Goal: Obtain resource: Download file/media

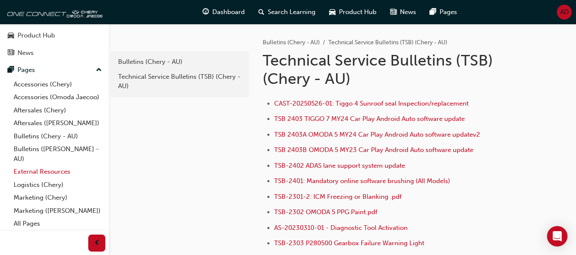
scroll to position [45, 0]
click at [40, 223] on link "All Pages" at bounding box center [57, 223] width 95 height 13
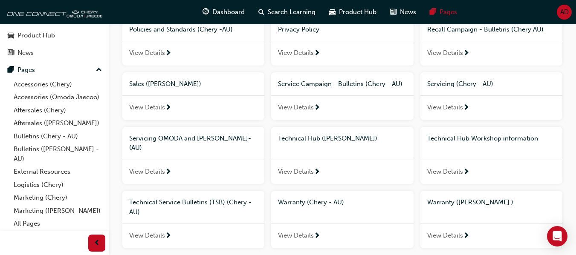
scroll to position [384, 0]
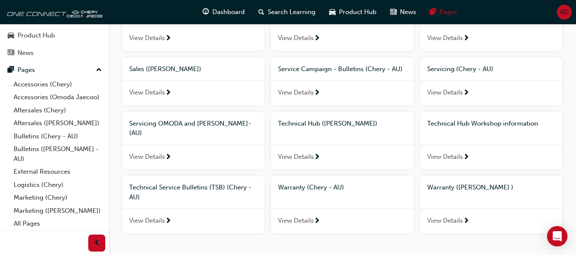
click at [164, 216] on span "View Details" at bounding box center [147, 221] width 36 height 10
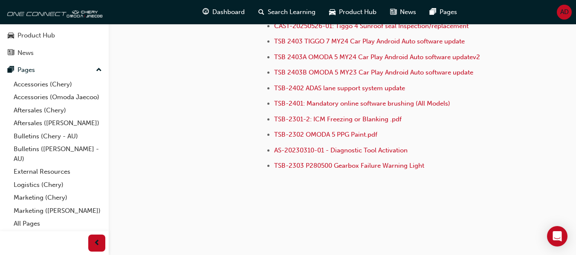
scroll to position [35, 0]
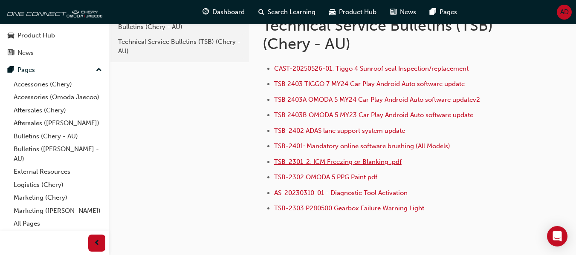
click at [327, 162] on span "TSB-2301-2: ICM Freezing or Blanking .pdf" at bounding box center [337, 162] width 127 height 8
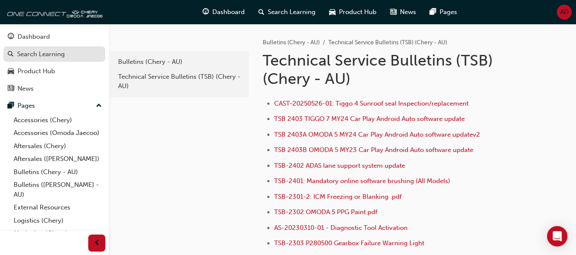
click at [67, 58] on div "Search Learning" at bounding box center [54, 54] width 93 height 11
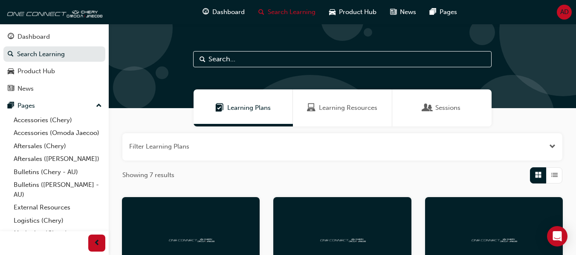
click at [248, 62] on input "text" at bounding box center [342, 59] width 298 height 16
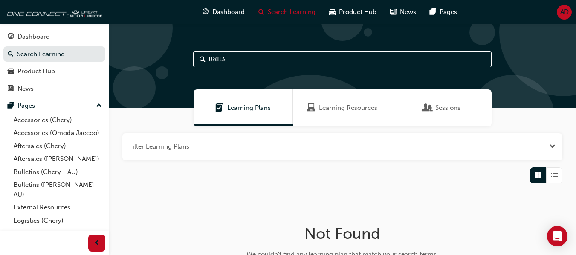
type input "tl8fl3"
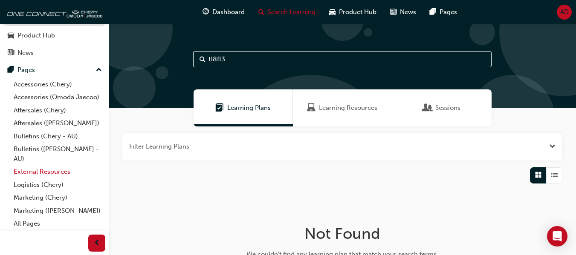
scroll to position [45, 0]
click at [46, 136] on link "Bulletins (Chery - AU)" at bounding box center [57, 136] width 95 height 13
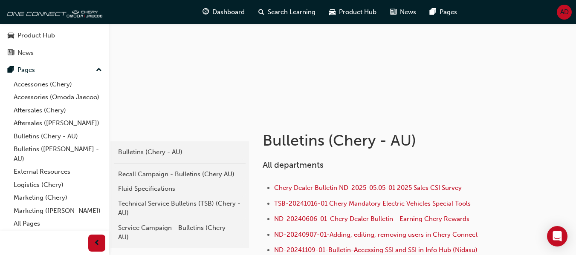
scroll to position [85, 0]
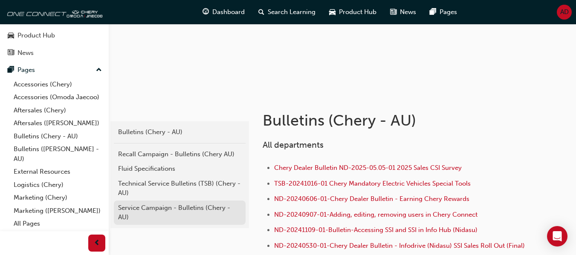
click at [176, 208] on div "Service Campaign - Bulletins (Chery - AU)" at bounding box center [179, 212] width 123 height 19
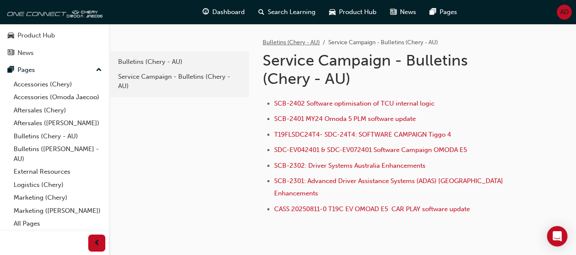
click at [292, 41] on link "Bulletins (Chery - AU)" at bounding box center [291, 42] width 57 height 7
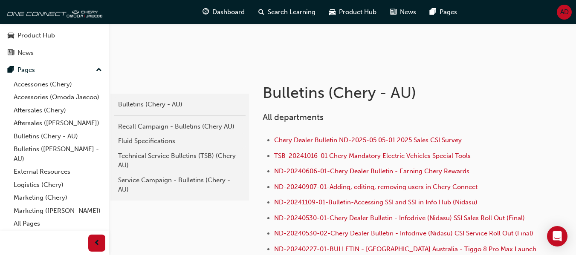
scroll to position [128, 0]
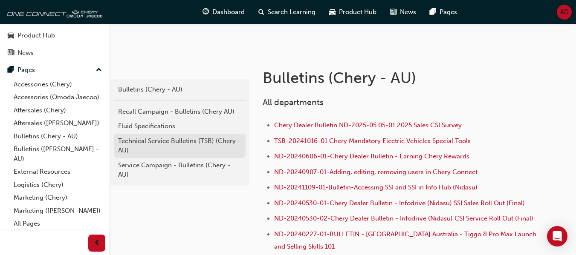
click at [176, 142] on div "Technical Service Bulletins (TSB) (Chery - AU)" at bounding box center [179, 145] width 123 height 19
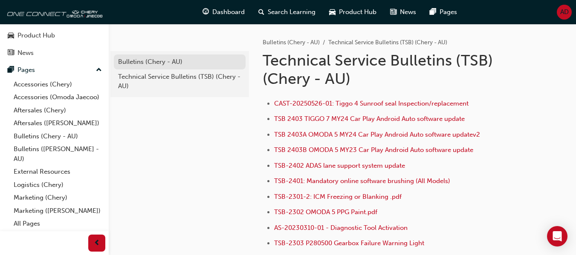
click at [143, 61] on div "Bulletins (Chery - AU)" at bounding box center [179, 62] width 123 height 10
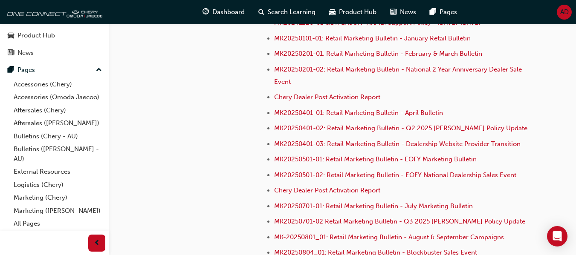
scroll to position [2452, 0]
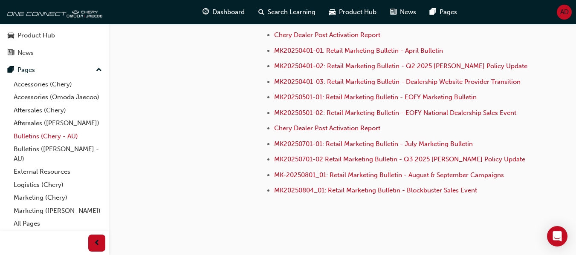
click at [49, 137] on link "Bulletins (Chery - AU)" at bounding box center [57, 136] width 95 height 13
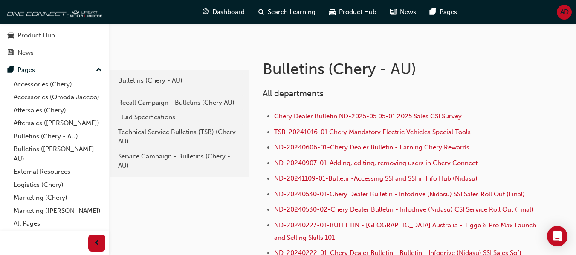
scroll to position [107, 0]
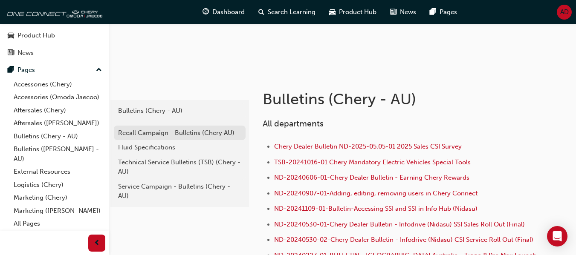
click at [200, 134] on div "Recall Campaign - Bulletins (Chery AU)" at bounding box center [179, 133] width 123 height 10
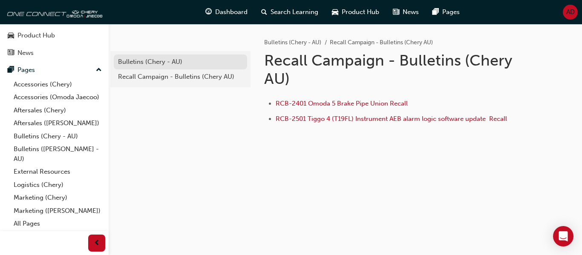
click at [150, 64] on div "Bulletins (Chery - AU)" at bounding box center [180, 62] width 125 height 10
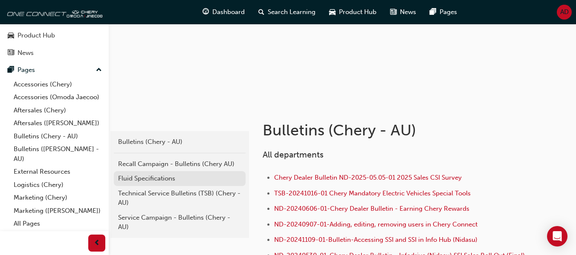
scroll to position [85, 0]
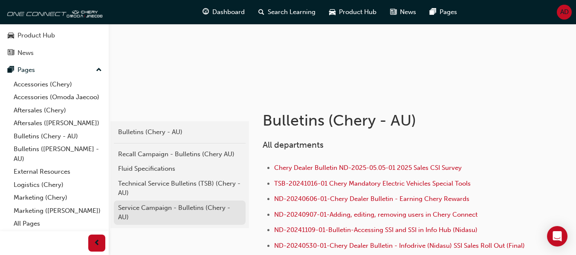
click at [166, 212] on div "Service Campaign - Bulletins (Chery - AU)" at bounding box center [179, 212] width 123 height 19
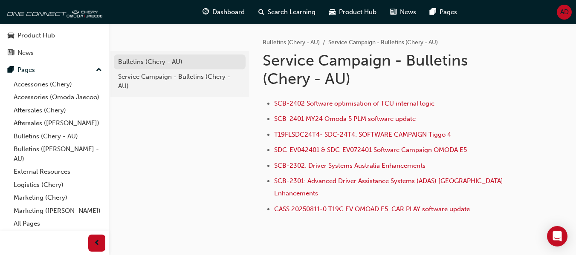
click at [162, 61] on div "Bulletins (Chery - AU)" at bounding box center [179, 62] width 123 height 10
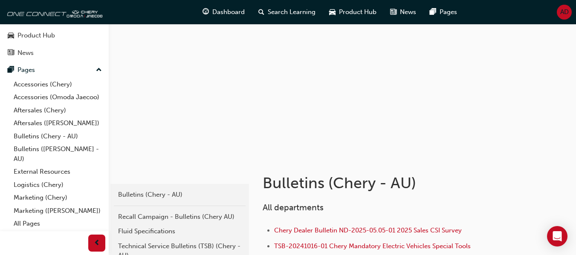
scroll to position [43, 0]
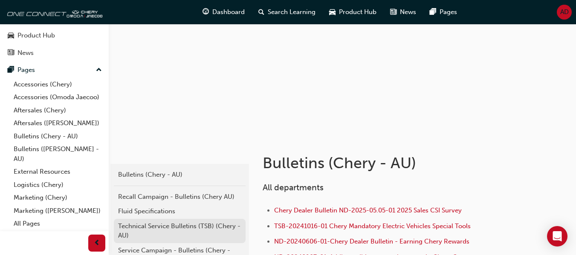
click at [173, 227] on div "Technical Service Bulletins (TSB) (Chery - AU)" at bounding box center [179, 231] width 123 height 19
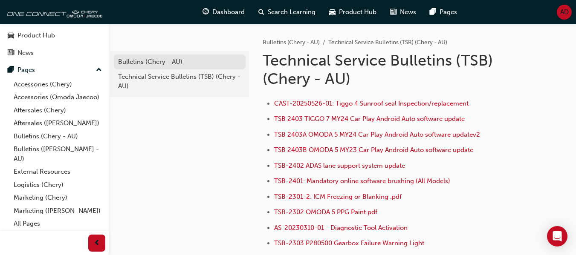
click at [149, 60] on div "Bulletins (Chery - AU)" at bounding box center [179, 62] width 123 height 10
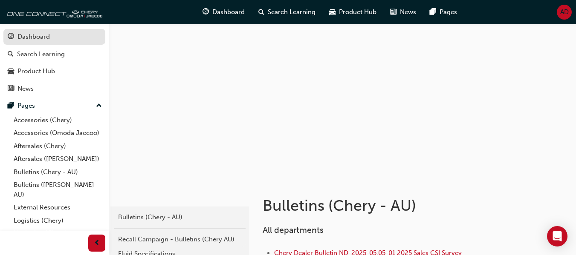
click at [42, 37] on div "Dashboard" at bounding box center [33, 37] width 32 height 10
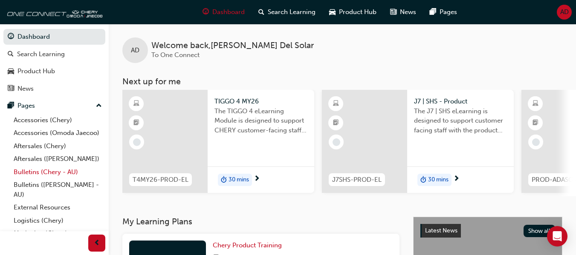
click at [55, 179] on link "Bulletins (Chery - AU)" at bounding box center [57, 172] width 95 height 13
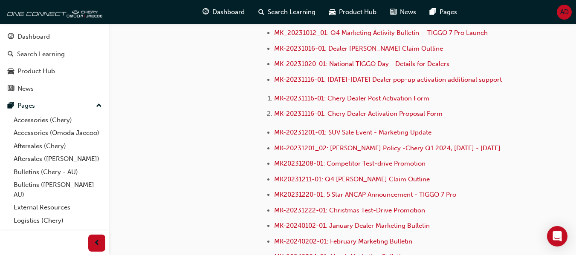
scroll to position [1770, 0]
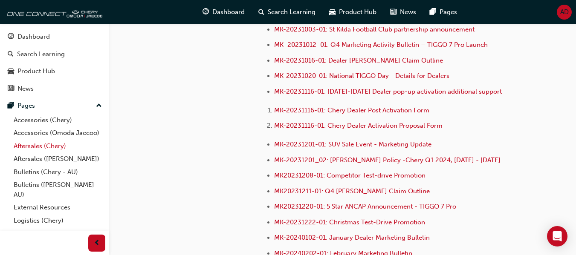
click at [43, 153] on link "Aftersales (Chery)" at bounding box center [57, 146] width 95 height 13
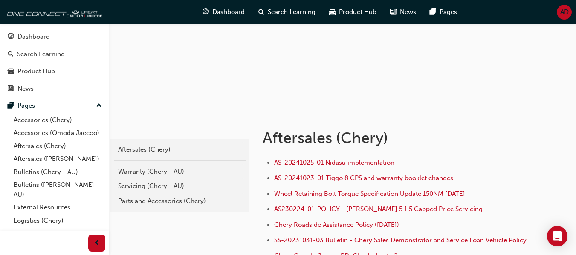
scroll to position [85, 0]
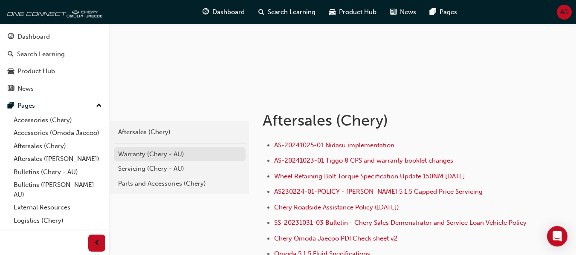
click at [159, 151] on div "Warranty (Chery - AU)" at bounding box center [179, 155] width 123 height 10
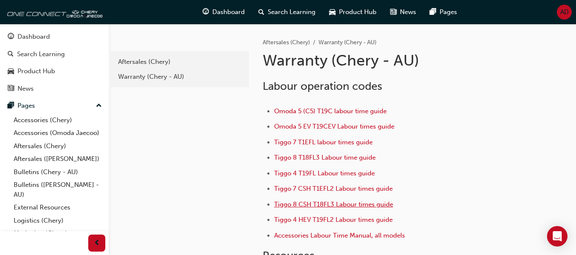
click at [354, 203] on span "Tiggo 8 CSH T18FL3 Labour times guide" at bounding box center [333, 205] width 119 height 8
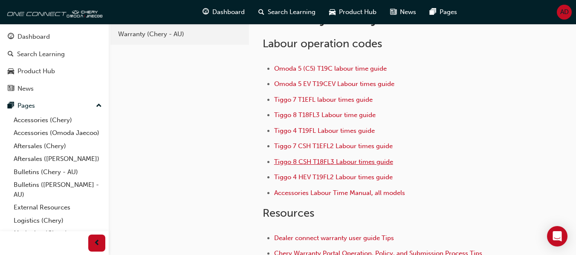
click at [312, 162] on span "Tiggo 8 CSH T18FL3 Labour times guide" at bounding box center [333, 162] width 119 height 8
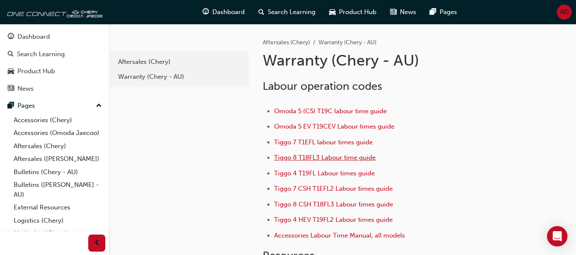
click at [335, 157] on span "Tiggo 8 T18FL3 Labour time guide" at bounding box center [324, 158] width 101 height 8
